Goal: Task Accomplishment & Management: Use online tool/utility

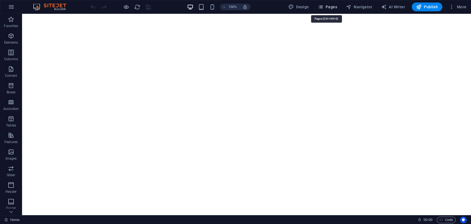
click at [330, 5] on span "Pages" at bounding box center [327, 7] width 19 height 6
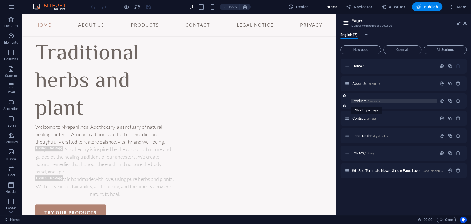
click at [374, 101] on span "/products" at bounding box center [373, 101] width 12 height 3
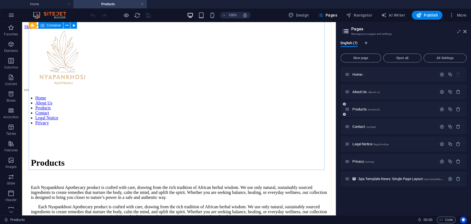
scroll to position [514, 0]
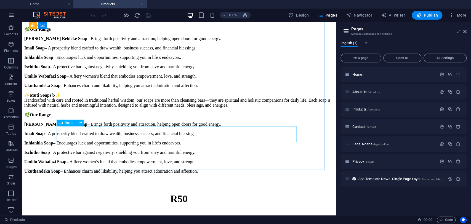
click at [185, 217] on div "Buy NoW" at bounding box center [178, 219] width 309 height 5
click at [186, 217] on div "Buy NoW" at bounding box center [178, 219] width 309 height 5
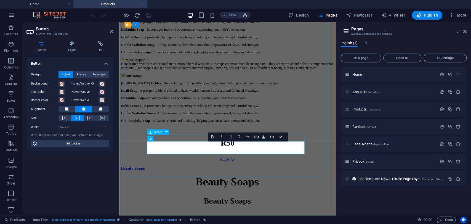
scroll to position [581, 0]
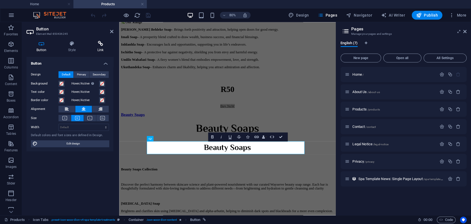
click at [105, 44] on icon at bounding box center [101, 44] width 26 height 6
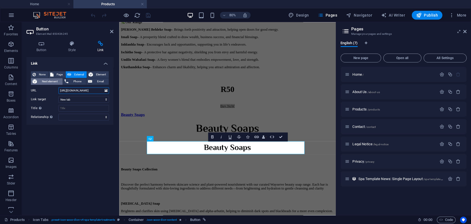
drag, startPoint x: 92, startPoint y: 89, endPoint x: 47, endPoint y: 82, distance: 45.2
click at [38, 84] on div "None Page External Element Next element Phone Email Page Home About Us Products…" at bounding box center [70, 95] width 78 height 49
paste input "[DOMAIN_NAME][URL]"
type input "[URL][DOMAIN_NAME]"
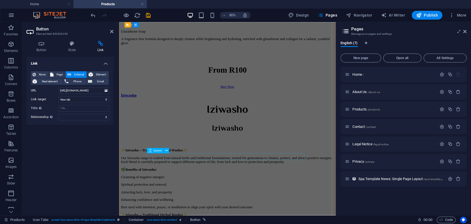
scroll to position [949, 0]
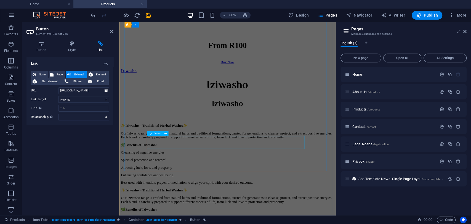
click at [261, 75] on div "Buy Now" at bounding box center [254, 72] width 266 height 5
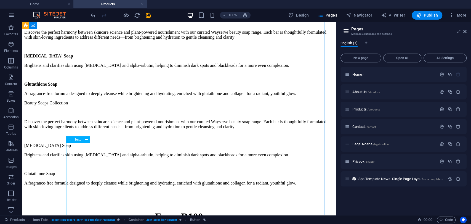
scroll to position [830, 0]
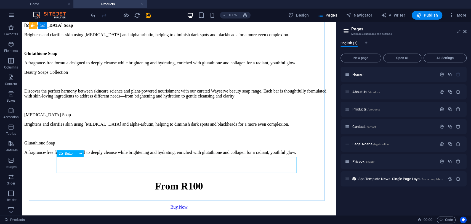
click at [171, 205] on div "Buy Now" at bounding box center [178, 207] width 309 height 5
click at [87, 200] on div "Beauty Soaps Beauty Soaps Beauty Soaps Collection Discover the perfect harmony …" at bounding box center [178, 66] width 309 height 287
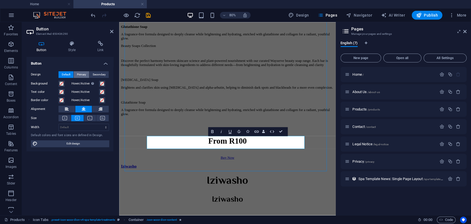
scroll to position [822, 0]
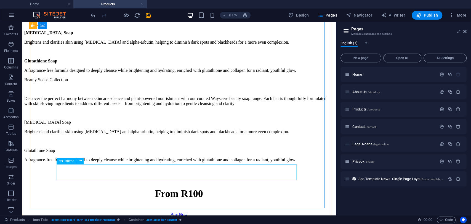
click at [166, 212] on div "Buy Now" at bounding box center [178, 214] width 309 height 5
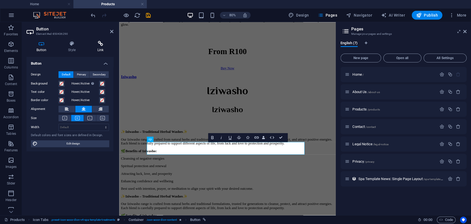
click at [100, 45] on icon at bounding box center [101, 44] width 26 height 6
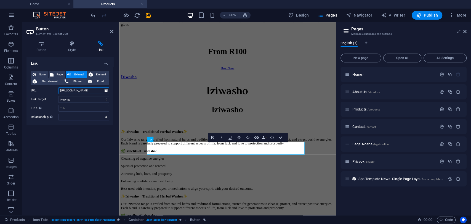
drag, startPoint x: 75, startPoint y: 88, endPoint x: 49, endPoint y: 85, distance: 25.8
click at [49, 85] on div "None Page External Element Next element Phone Email Page Home About Us Products…" at bounding box center [70, 95] width 78 height 49
paste input "[DOMAIN_NAME][URL]"
type input "[URL][DOMAIN_NAME]"
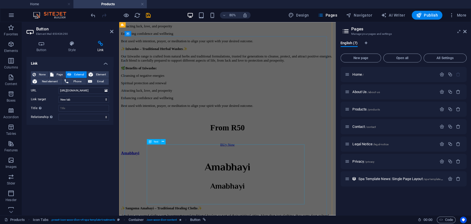
scroll to position [1218, 0]
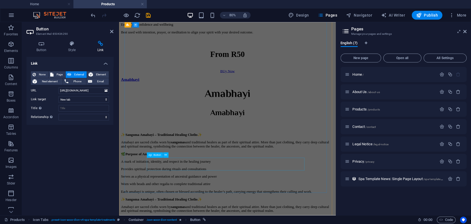
click at [262, 86] on div "BUy Now" at bounding box center [254, 83] width 266 height 5
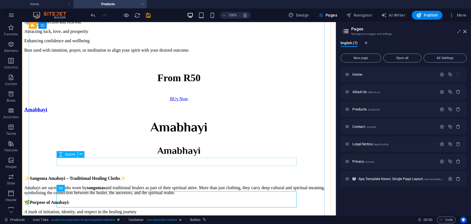
scroll to position [1091, 0]
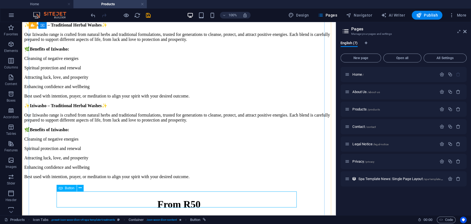
click at [188, 223] on div "BUy Now" at bounding box center [178, 225] width 309 height 5
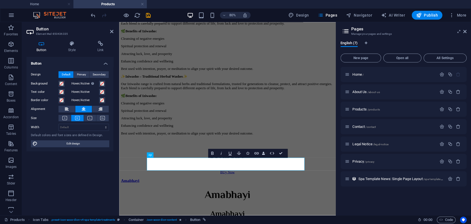
scroll to position [1218, 0]
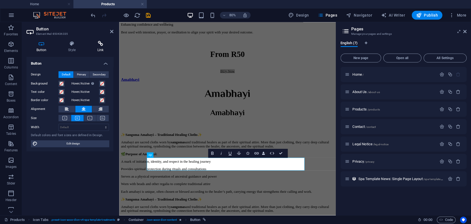
click at [99, 44] on icon at bounding box center [101, 44] width 26 height 6
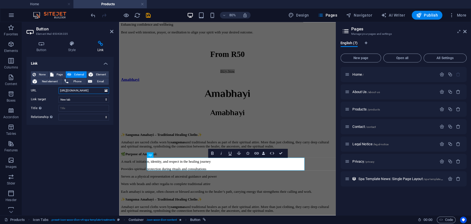
drag, startPoint x: 88, startPoint y: 90, endPoint x: 38, endPoint y: 87, distance: 50.7
click at [37, 87] on div "None Page External Element Next element Phone Email Page Home About Us Products…" at bounding box center [70, 95] width 78 height 49
paste input "[DOMAIN_NAME][URL]"
type input "[URL][DOMAIN_NAME]"
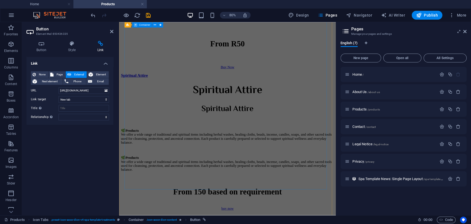
scroll to position [1555, 0]
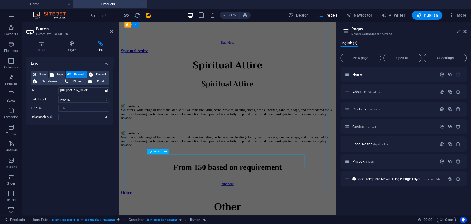
click at [250, 50] on div "Buy Now" at bounding box center [254, 47] width 266 height 5
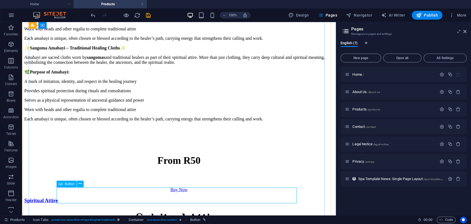
click at [179, 192] on div "Buy Now" at bounding box center [178, 189] width 309 height 5
click at [180, 192] on div "Buy Now" at bounding box center [178, 189] width 309 height 5
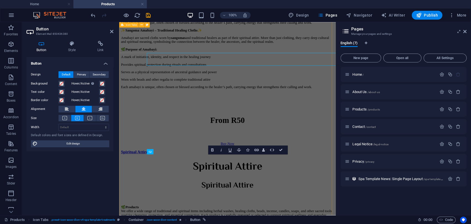
scroll to position [1555, 0]
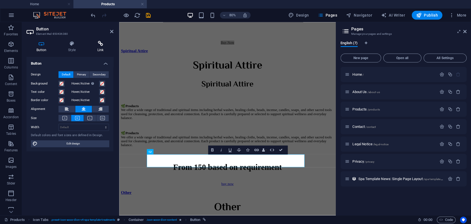
drag, startPoint x: 101, startPoint y: 43, endPoint x: 99, endPoint y: 46, distance: 3.6
click at [100, 43] on icon at bounding box center [101, 44] width 26 height 6
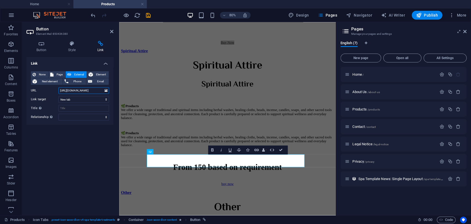
drag, startPoint x: 77, startPoint y: 88, endPoint x: 55, endPoint y: 88, distance: 21.8
click at [56, 88] on div "URL [URL][DOMAIN_NAME]" at bounding box center [70, 90] width 78 height 7
paste input "[DOMAIN_NAME][URL]"
type input "[URL][DOMAIN_NAME]"
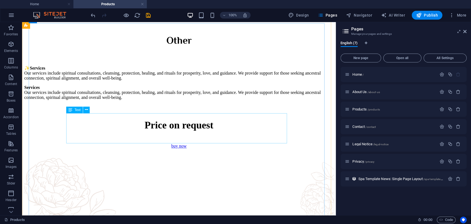
scroll to position [1888, 0]
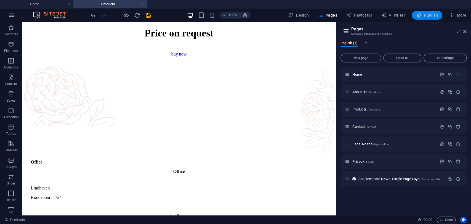
click at [427, 15] on span "Publish" at bounding box center [427, 15] width 22 height 6
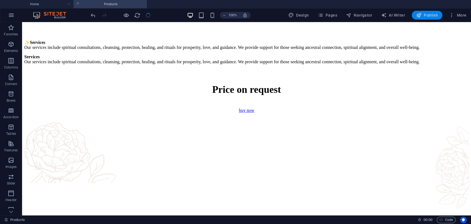
scroll to position [1866, 0]
